Goal: Transaction & Acquisition: Purchase product/service

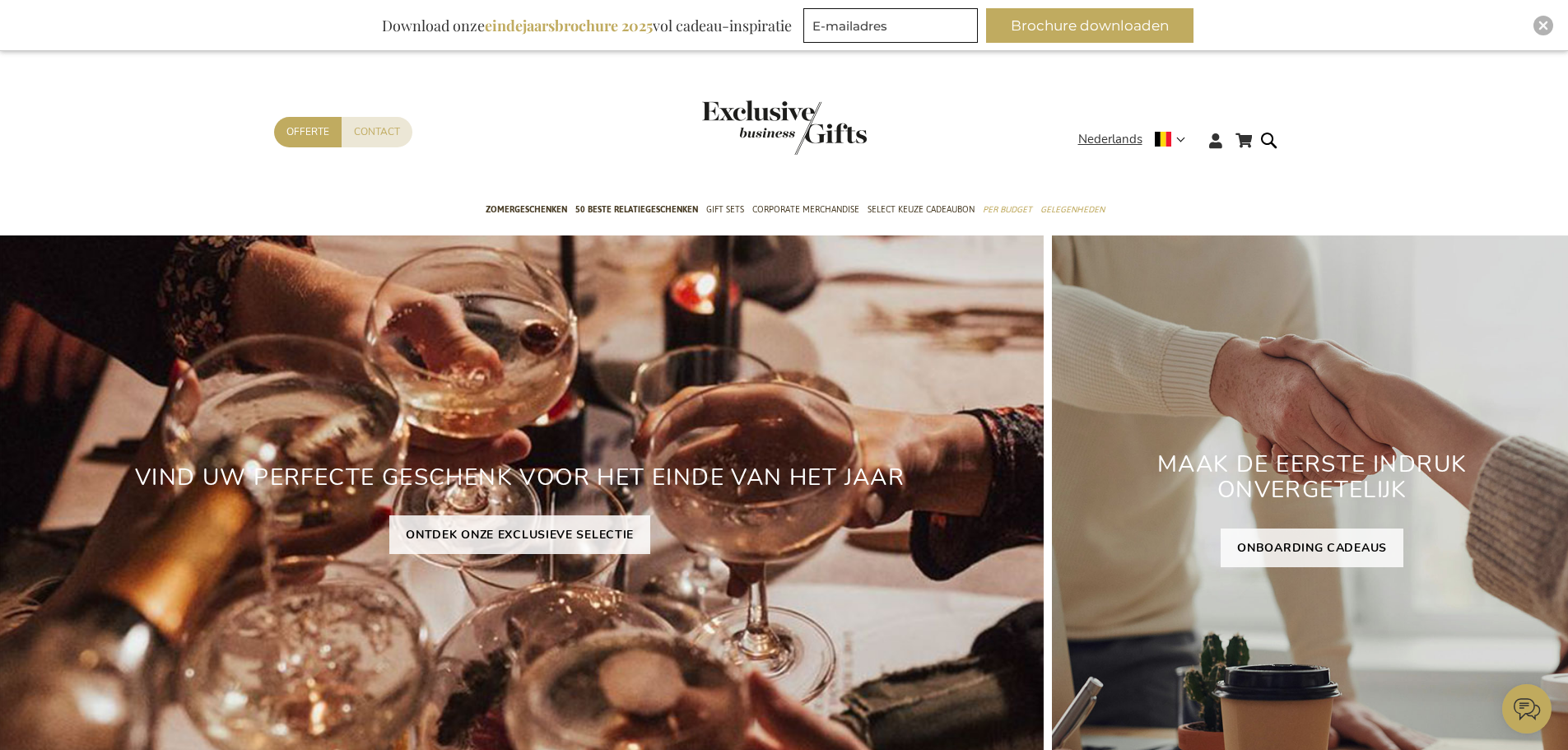
click at [755, 112] on img "store logo" at bounding box center [784, 127] width 165 height 54
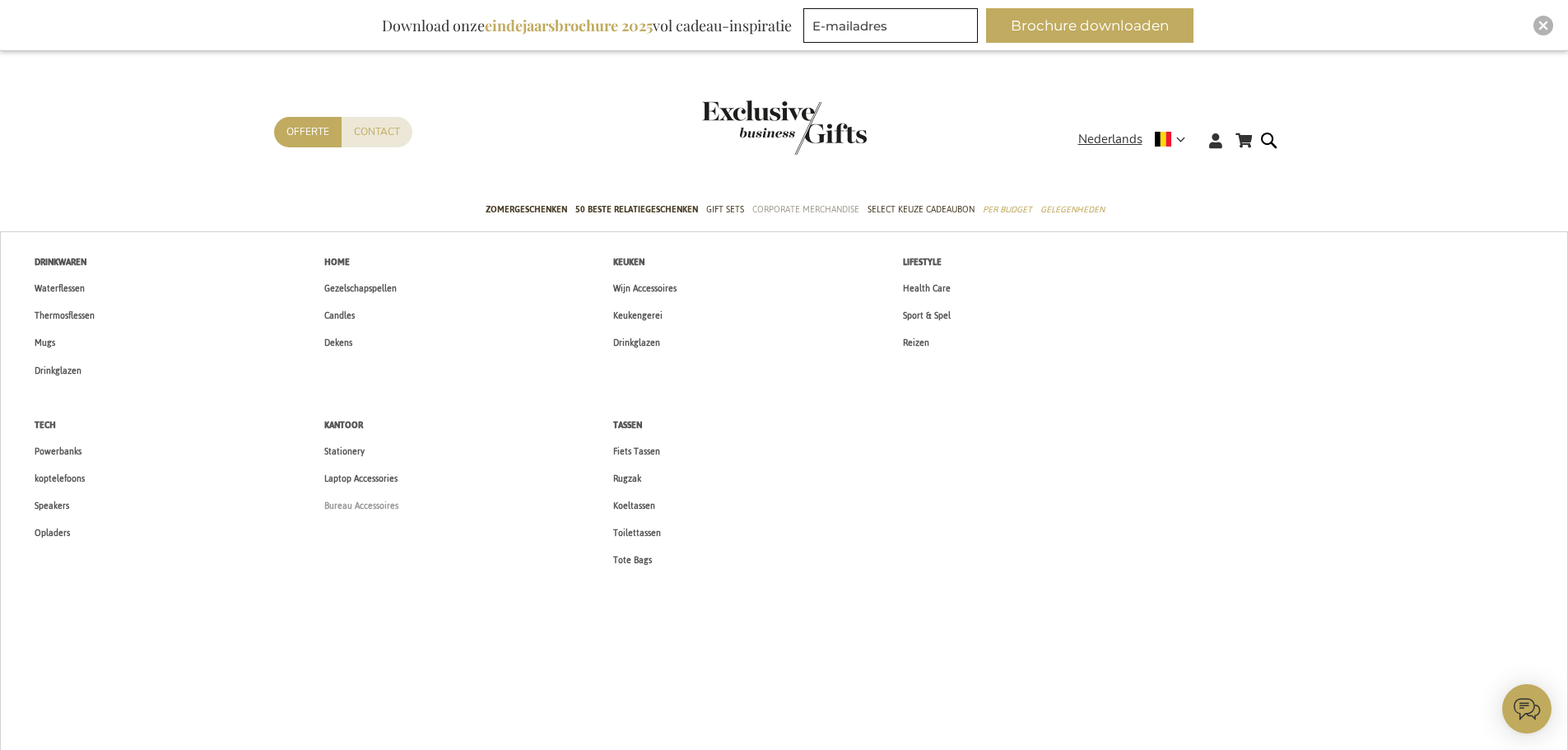
click at [366, 507] on span "Bureau Accessoires" at bounding box center [362, 506] width 74 height 18
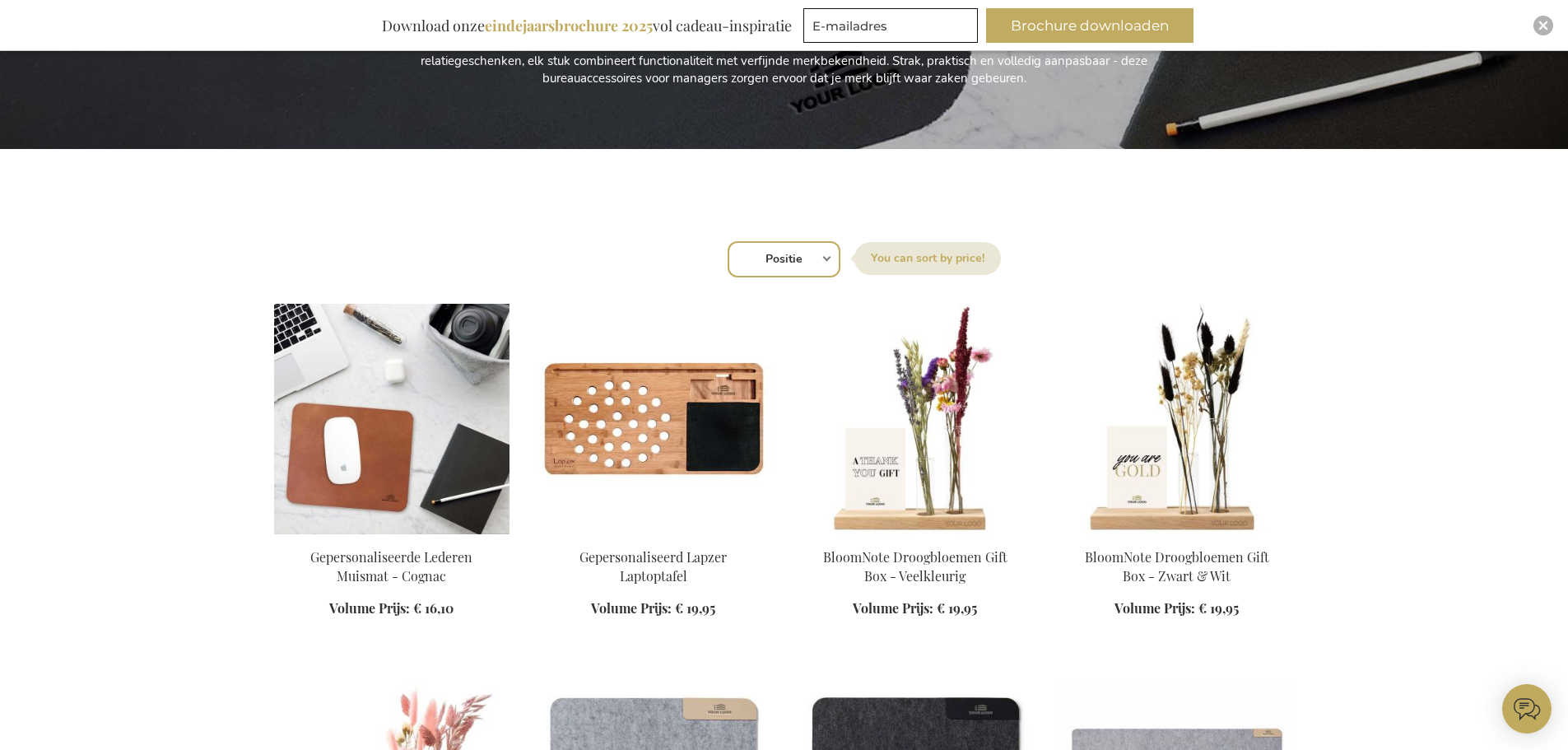
scroll to position [412, 0]
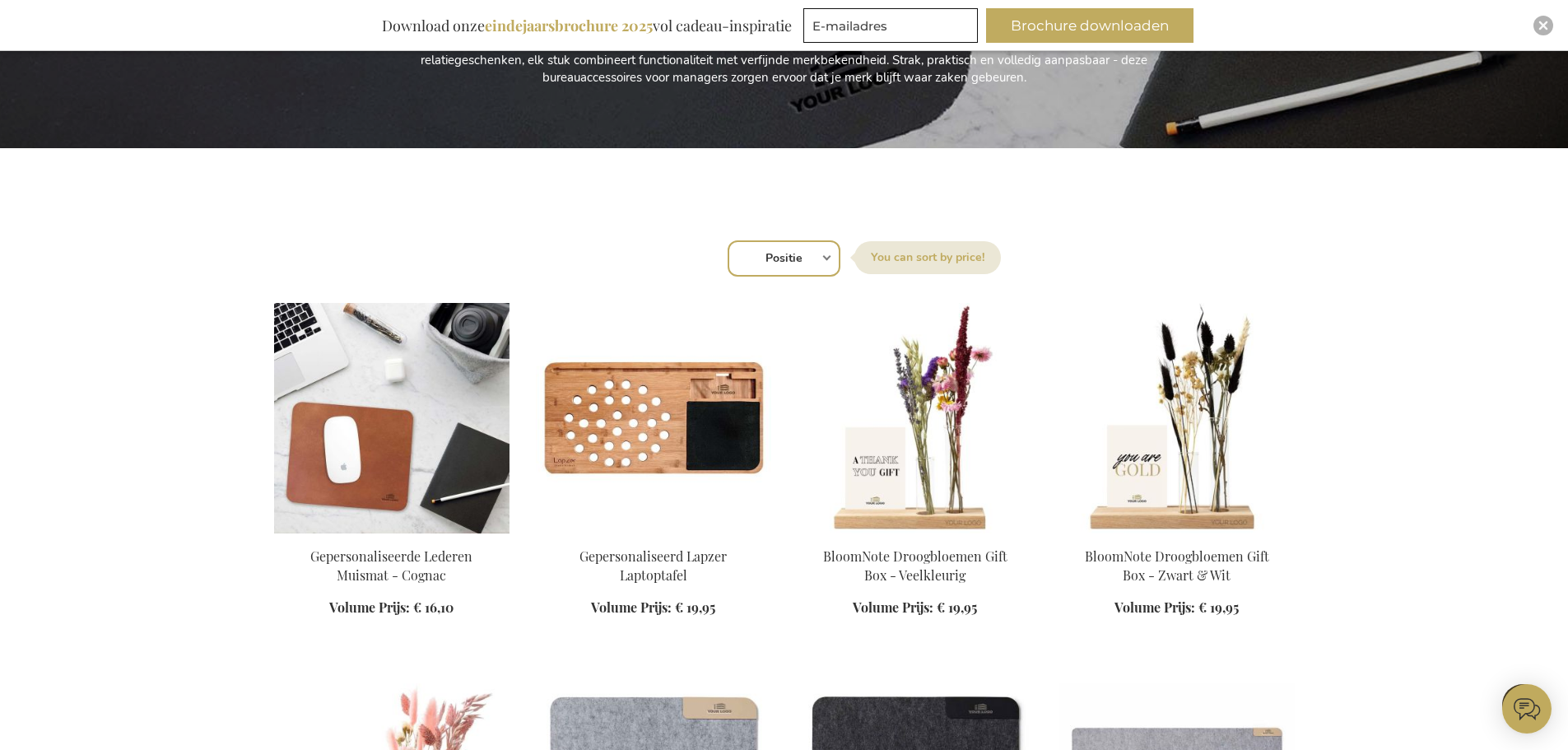
click at [423, 418] on img at bounding box center [391, 418] width 235 height 230
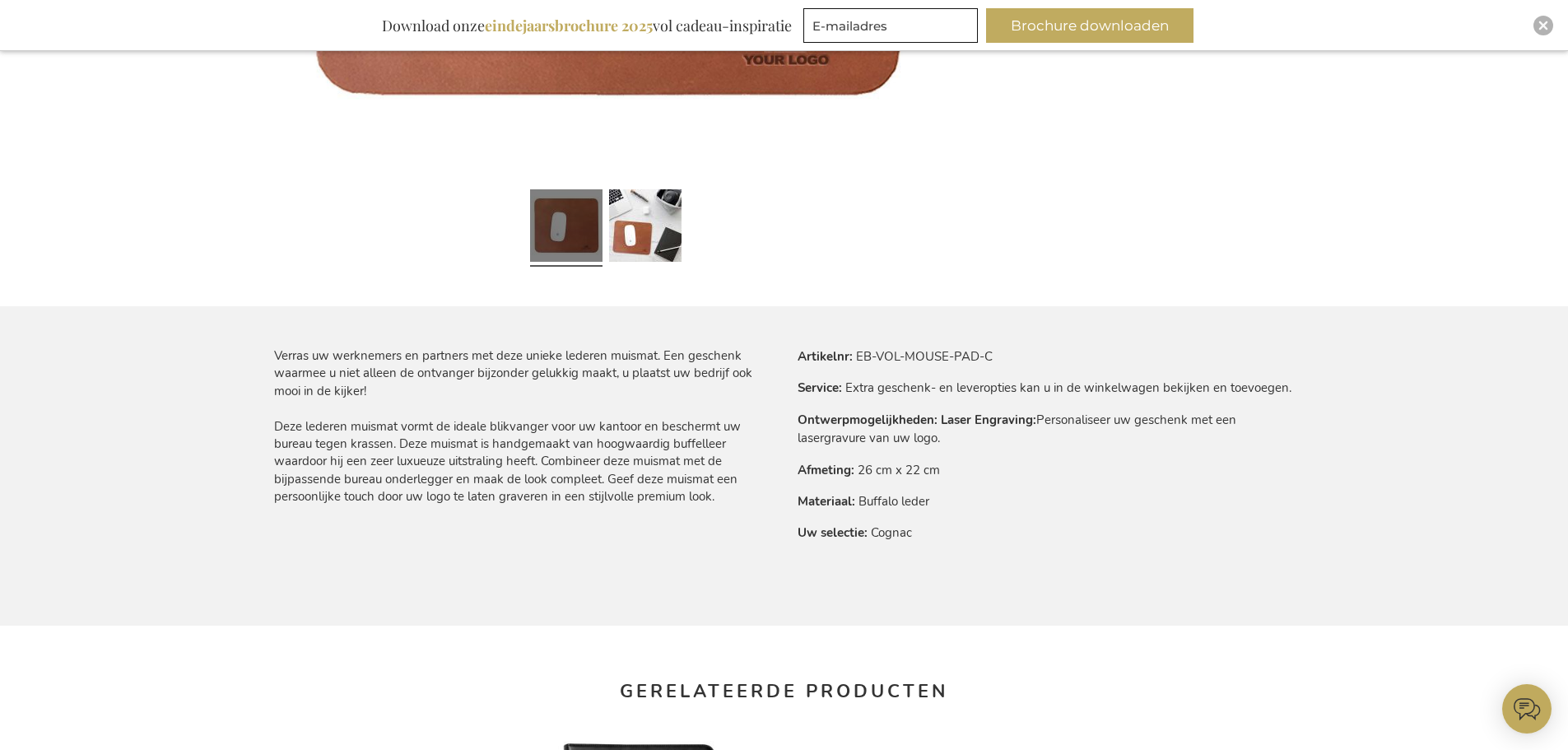
scroll to position [1070, 0]
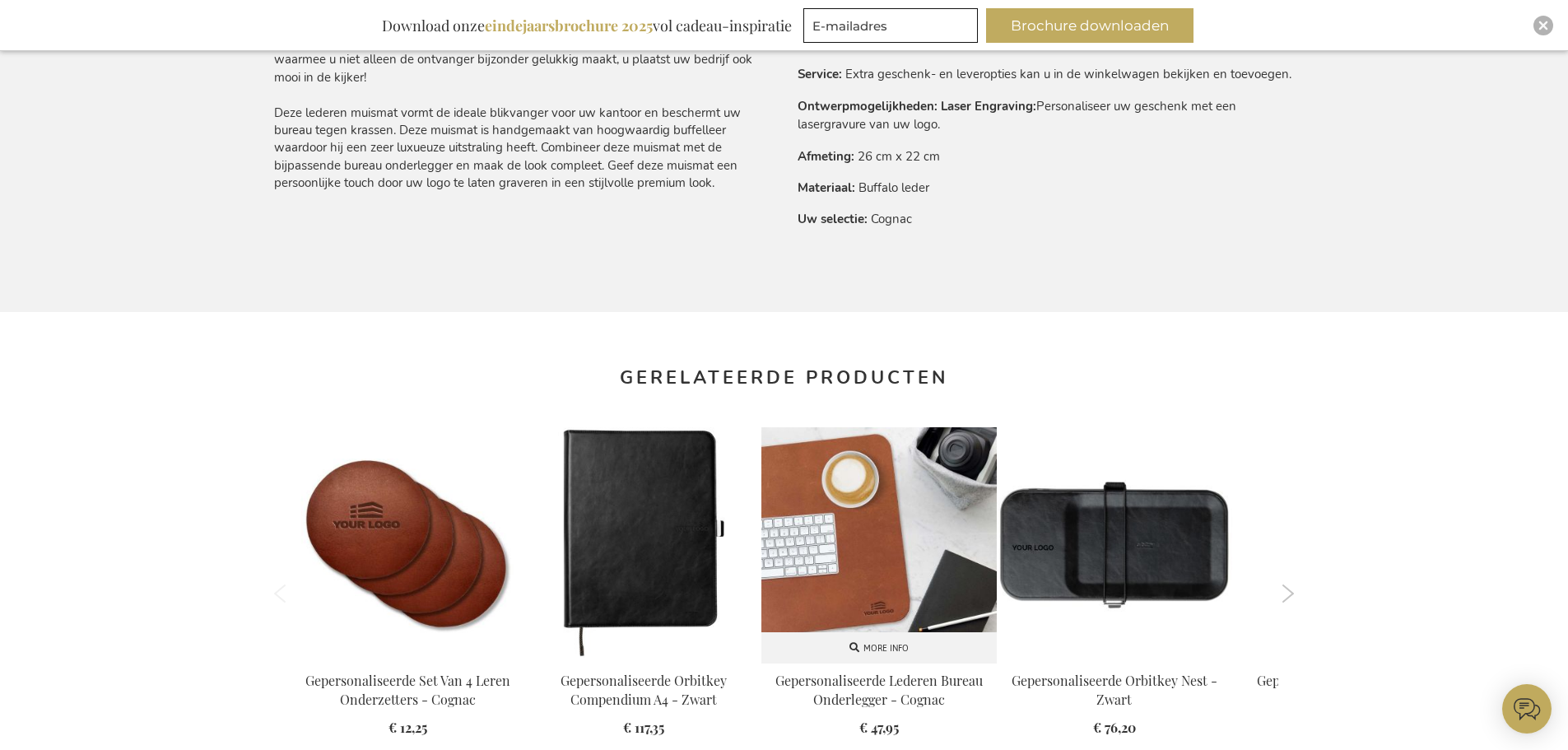
click at [884, 507] on img at bounding box center [878, 545] width 235 height 235
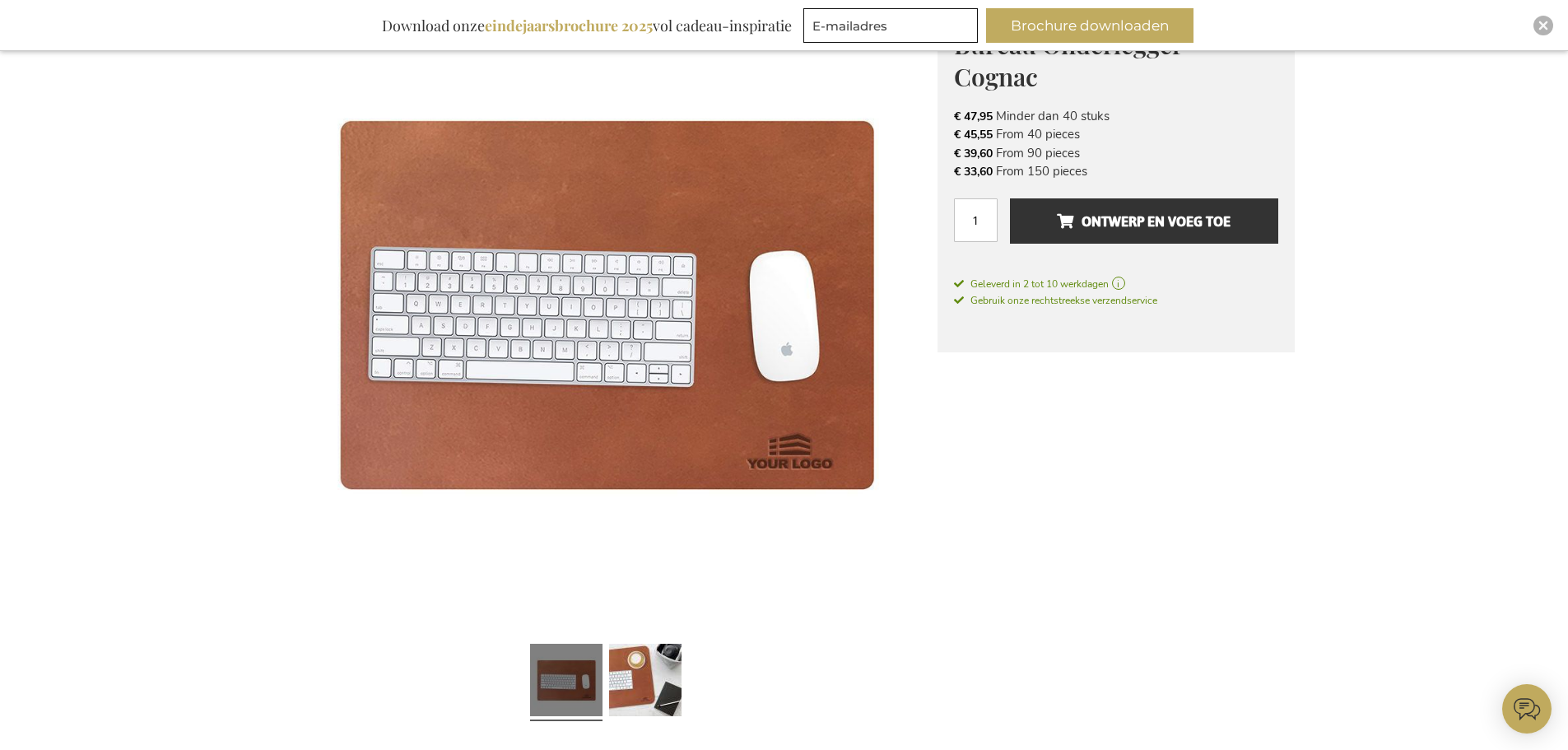
scroll to position [298, 0]
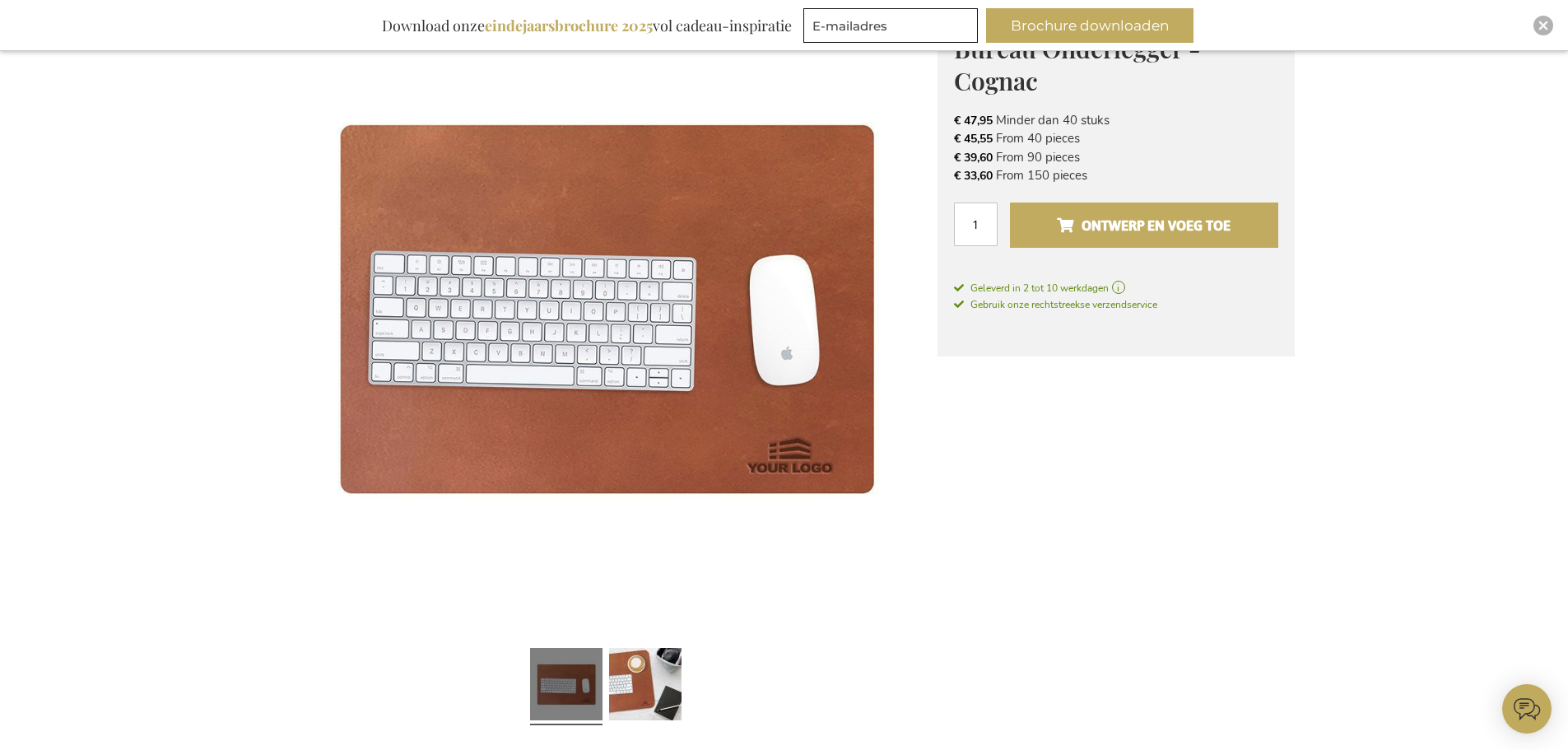
click at [1147, 233] on span "Ontwerp en voeg toe" at bounding box center [1143, 225] width 174 height 26
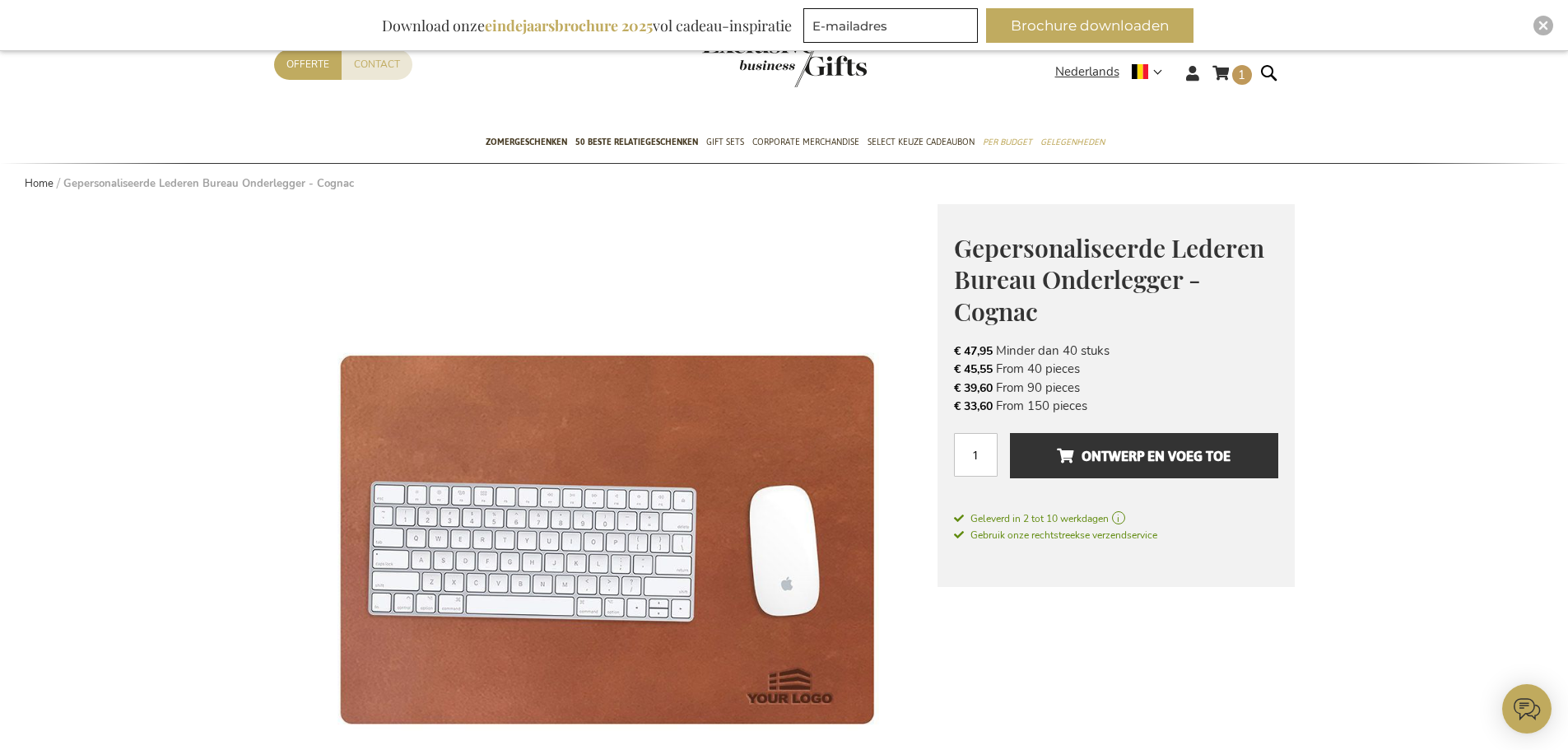
scroll to position [0, 0]
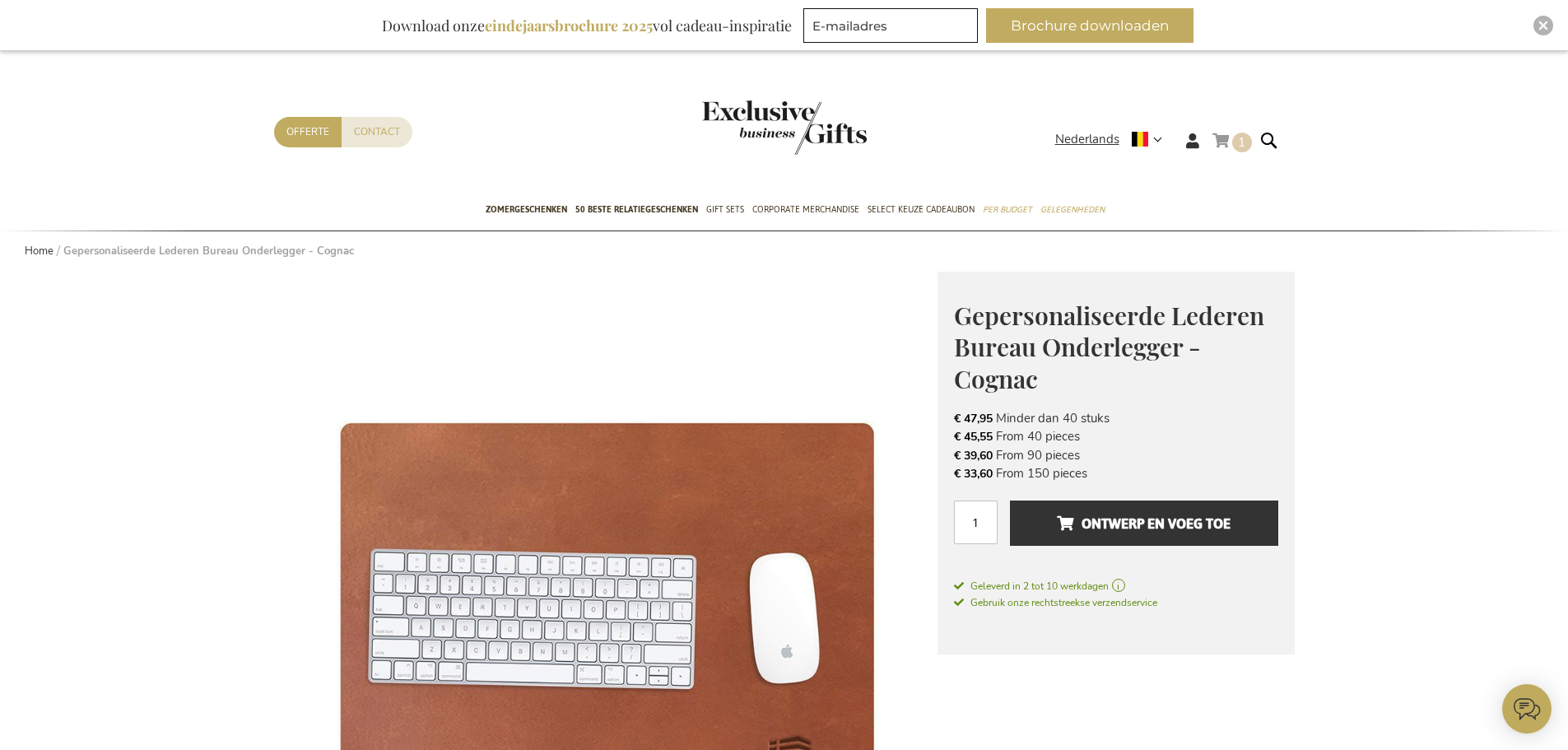
click at [1232, 146] on link "Winkelwagen 1 1 items" at bounding box center [1232, 143] width 40 height 27
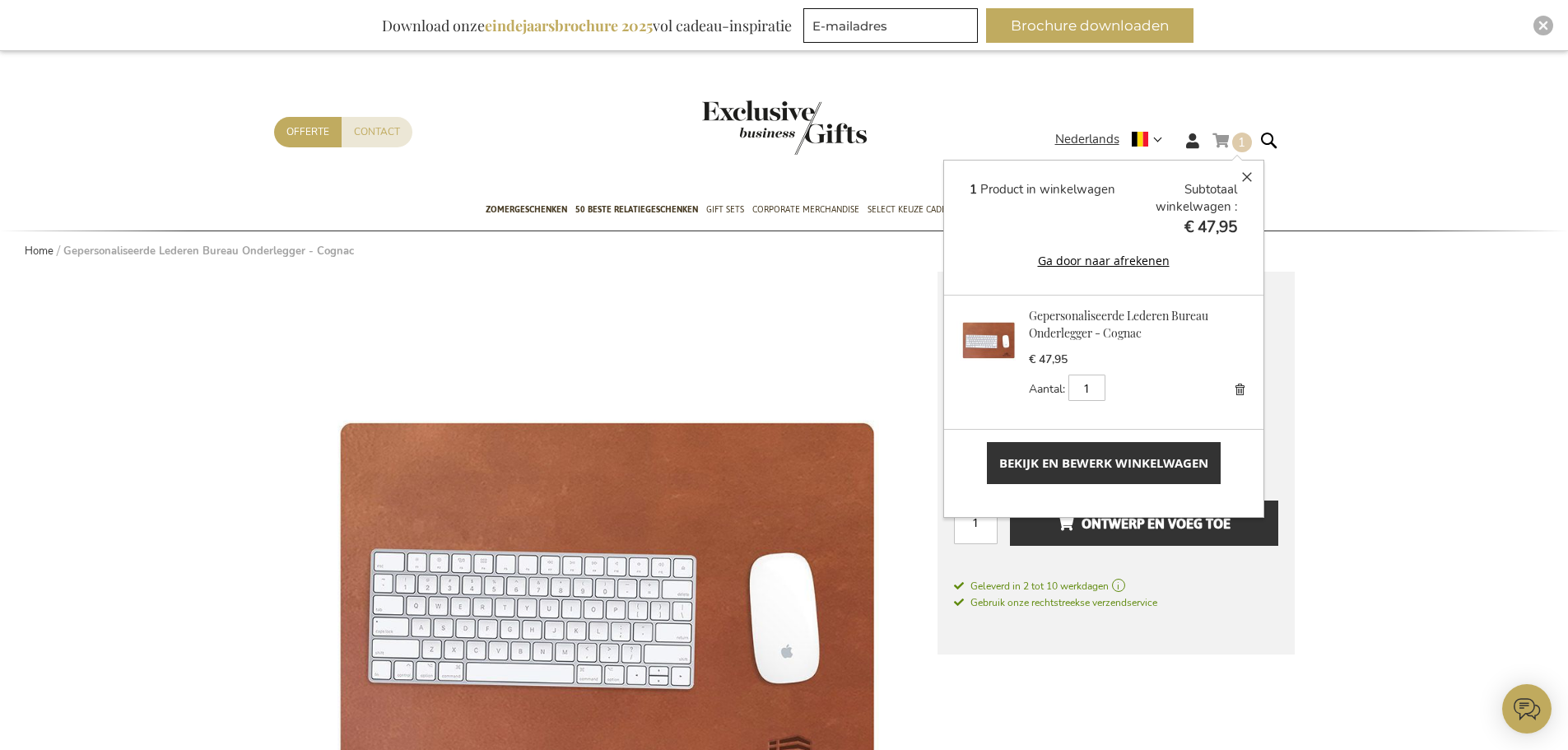
click at [1103, 465] on span "Bekijk en bewerk winkelwagen" at bounding box center [1103, 463] width 209 height 18
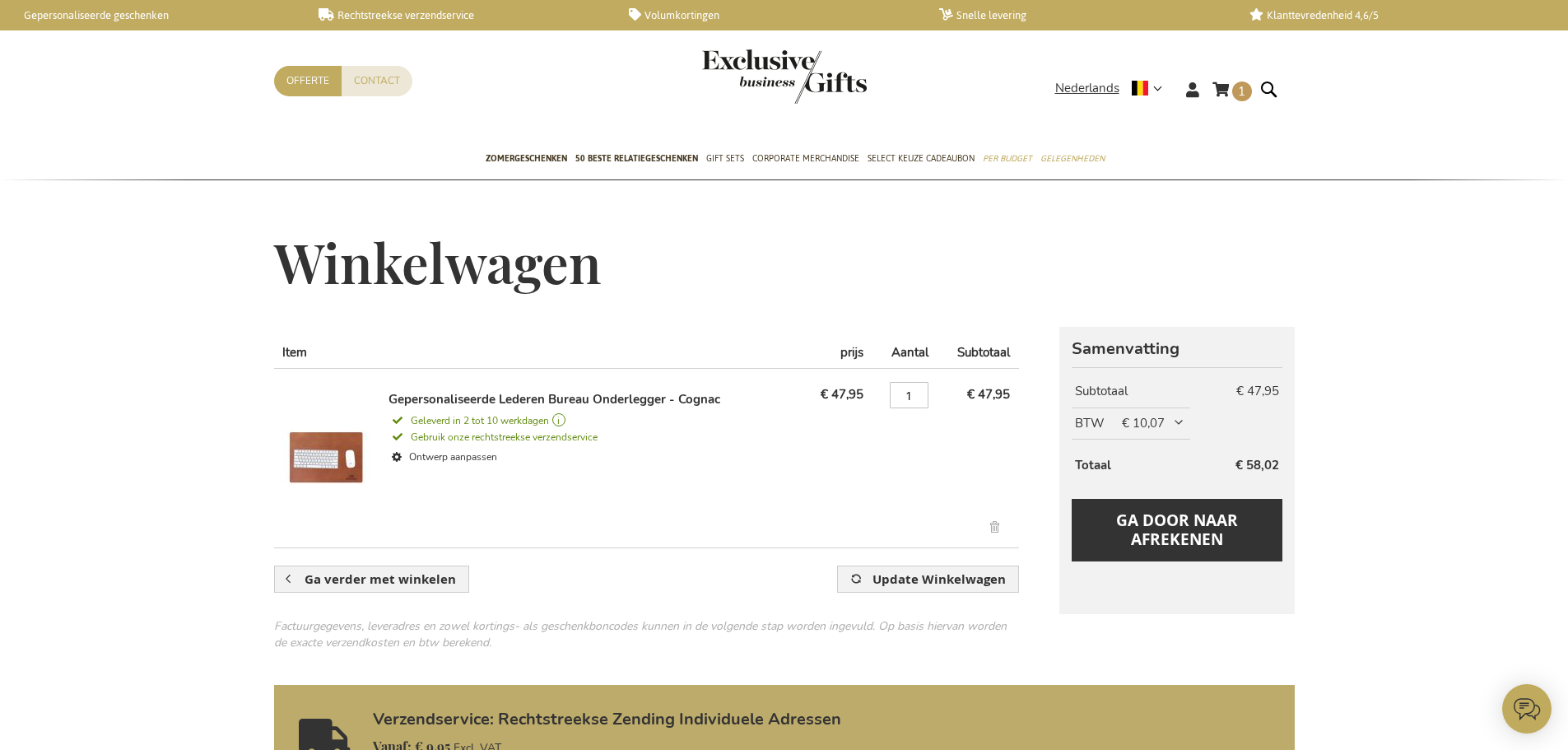
click at [306, 463] on img at bounding box center [325, 457] width 90 height 132
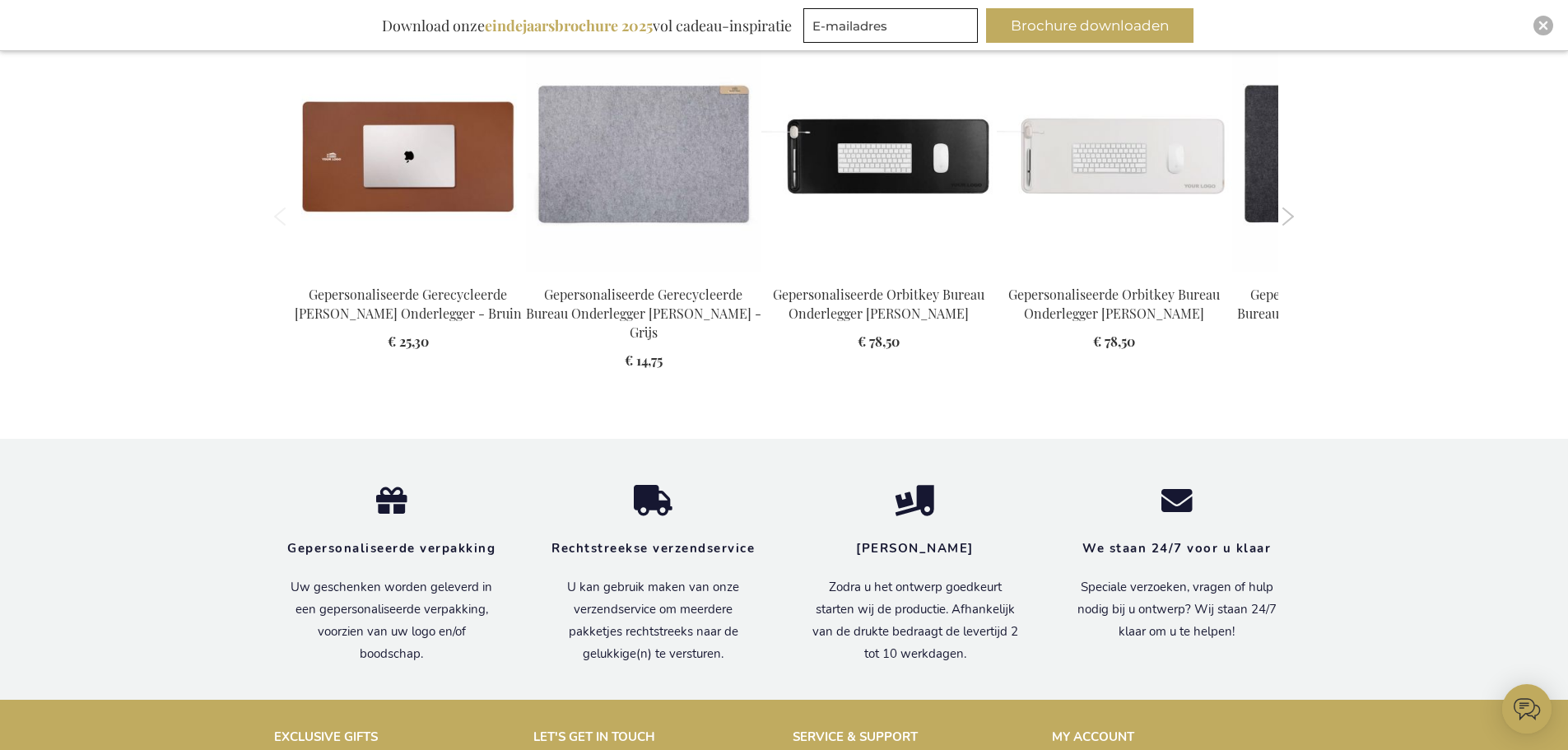
scroll to position [2240, 0]
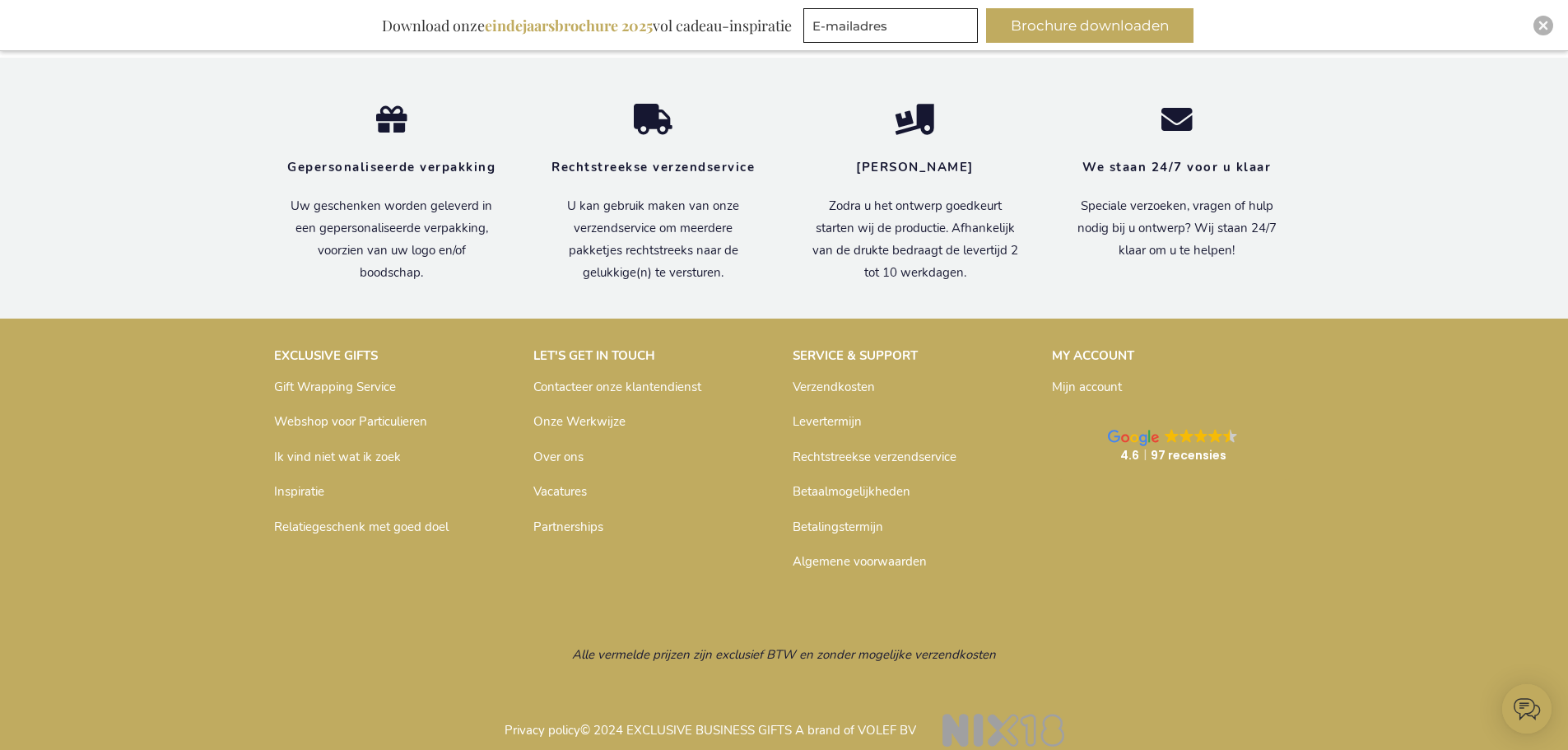
click at [588, 378] on link "Contacteer onze klantendienst" at bounding box center [617, 387] width 168 height 17
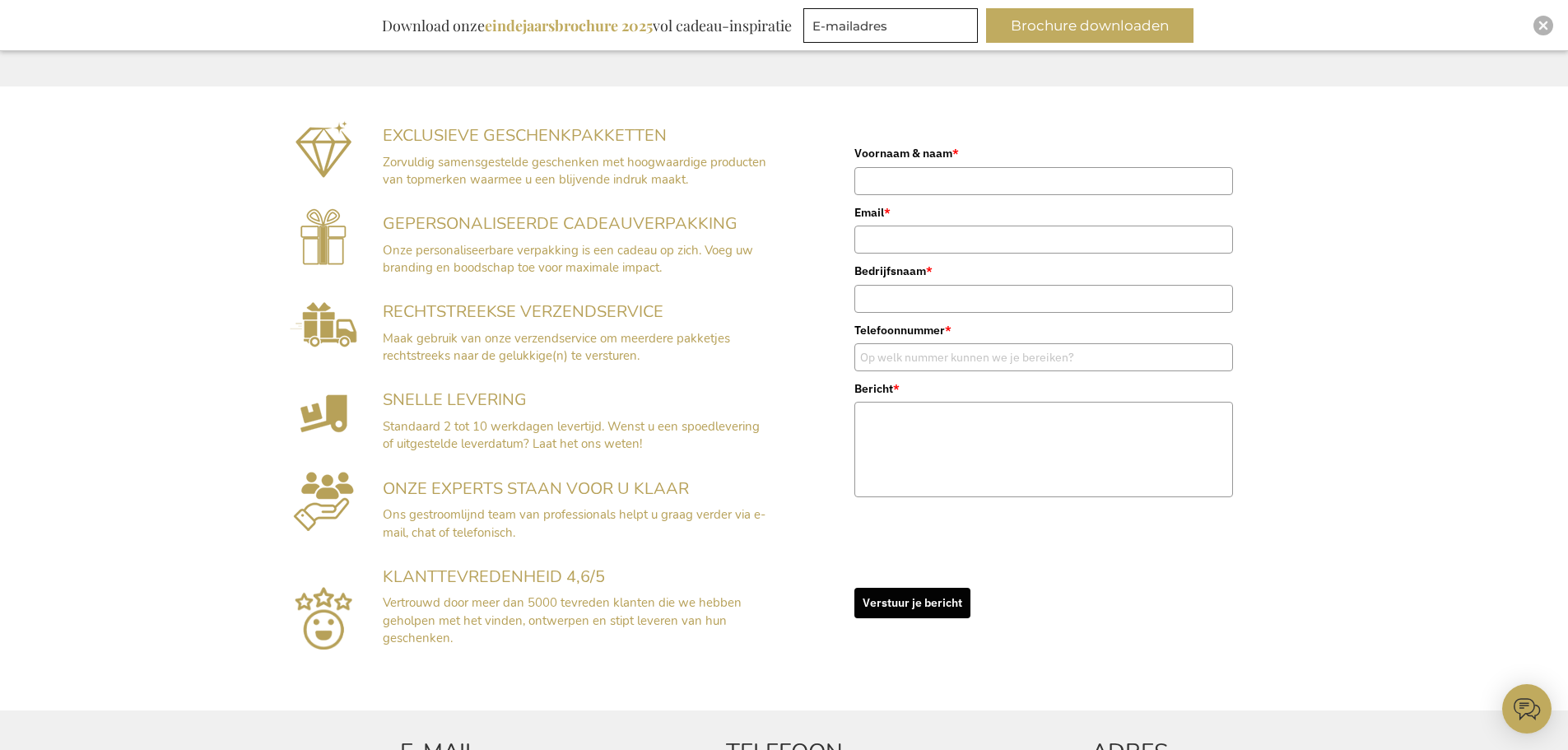
scroll to position [329, 0]
